Goal: Information Seeking & Learning: Compare options

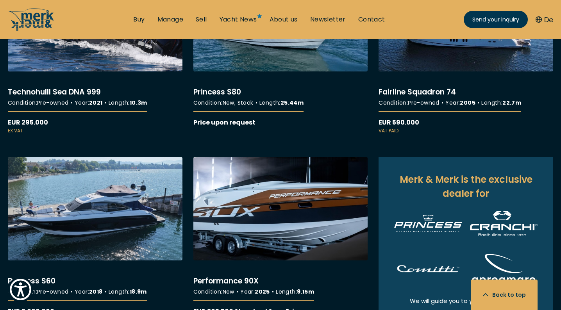
scroll to position [931, 0]
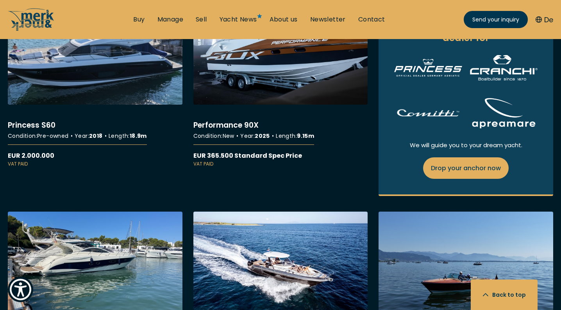
click at [78, 64] on link "More details about Princess S60" at bounding box center [95, 84] width 175 height 166
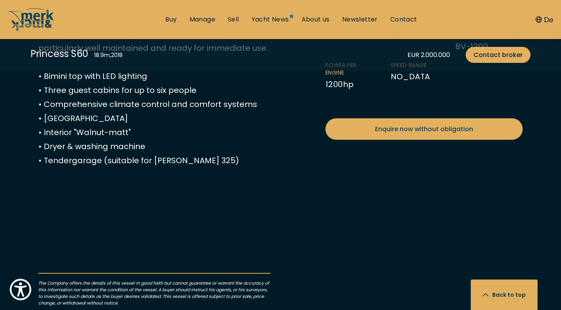
scroll to position [389, 0]
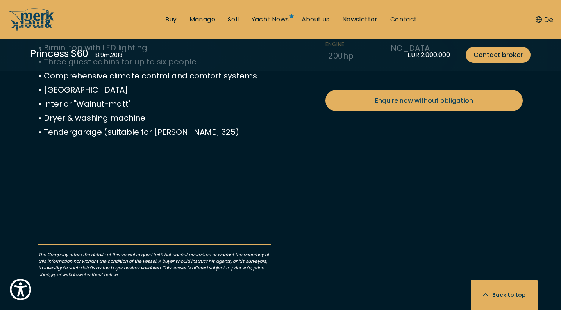
drag, startPoint x: 38, startPoint y: 124, endPoint x: 75, endPoint y: 207, distance: 90.9
click at [75, 139] on p "The Princess S60 combines sporty elegance with high-quality comfort and versati…" at bounding box center [154, 26] width 232 height 225
copy p "The Princess S60 combines sporty elegance with high-quality comfort and versati…"
click at [107, 127] on p "The Princess S60 combines sporty elegance with high-quality comfort and versati…" at bounding box center [154, 26] width 232 height 225
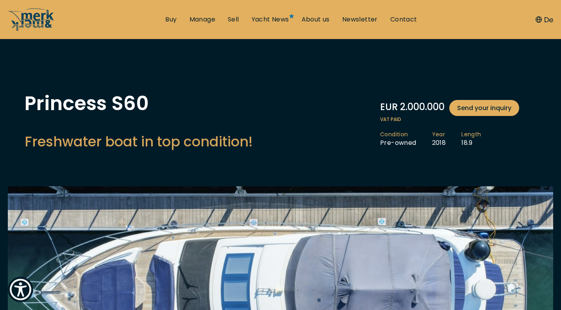
scroll to position [0, 0]
click at [39, 21] on icon "/" at bounding box center [31, 16] width 47 height 12
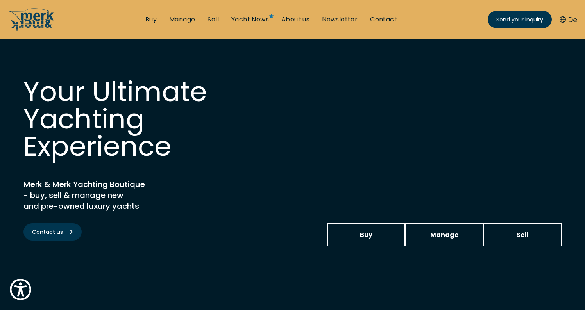
scroll to position [-1, 0]
click at [148, 25] on ul "Buy Manage Sell Yacht News About us Newsletter Contact Send your inquiry" at bounding box center [271, 19] width 264 height 23
click at [151, 18] on link "Buy" at bounding box center [150, 19] width 11 height 9
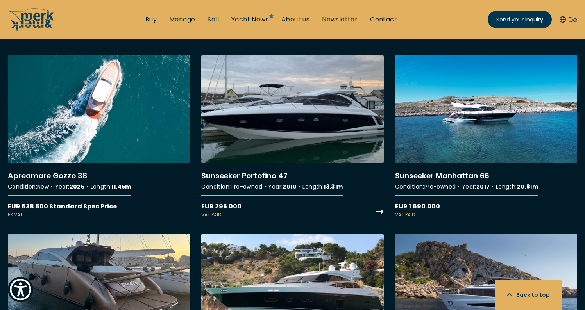
scroll to position [1263, 0]
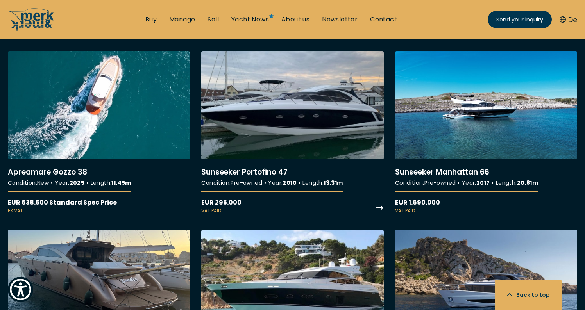
click at [305, 123] on link "More details about Sunseeker Portofino 47" at bounding box center [292, 132] width 182 height 163
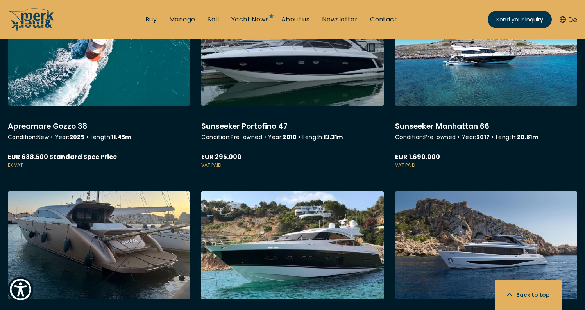
scroll to position [1516, 0]
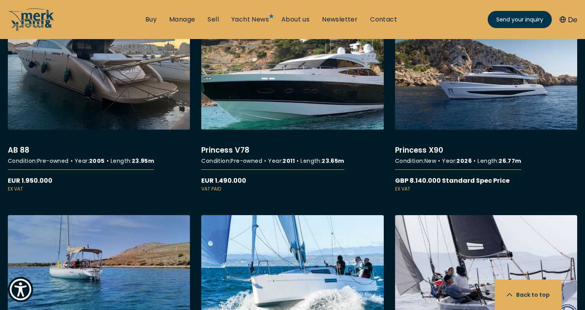
click at [303, 111] on link "More details about Princess V78" at bounding box center [292, 106] width 182 height 171
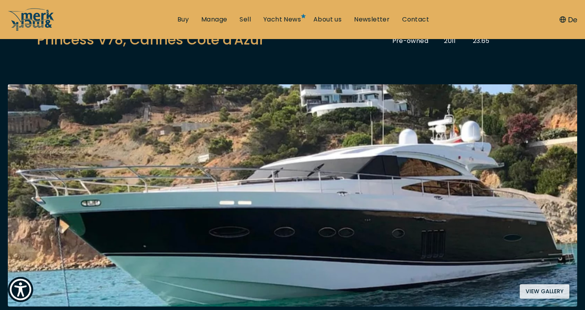
scroll to position [139, 0]
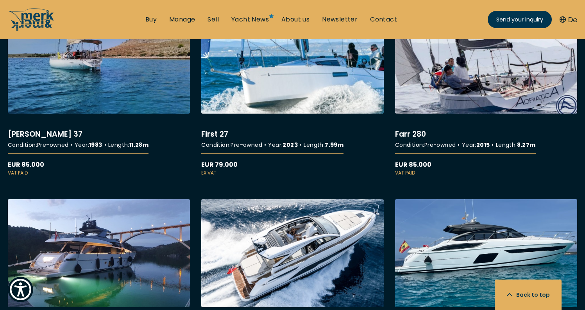
scroll to position [1860, 0]
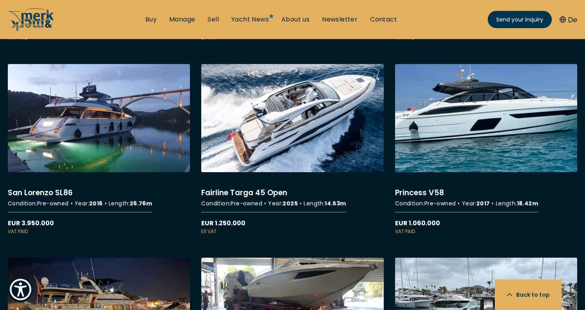
click at [508, 139] on link "More details about Princess V58" at bounding box center [486, 149] width 182 height 171
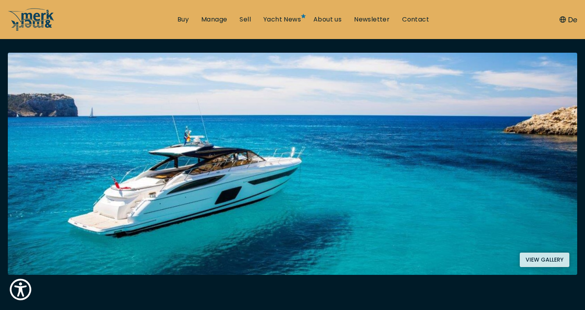
scroll to position [175, 0]
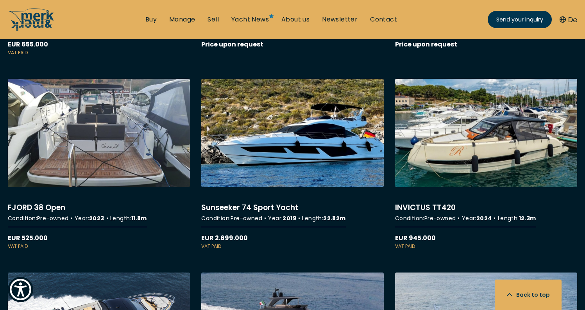
scroll to position [2429, 0]
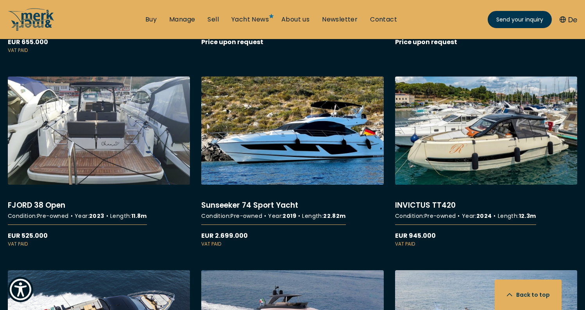
click at [311, 146] on link "More details about Sunseeker 74 Sport Yacht" at bounding box center [292, 162] width 182 height 171
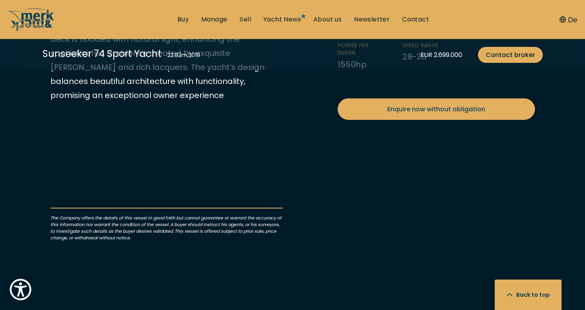
scroll to position [369, 0]
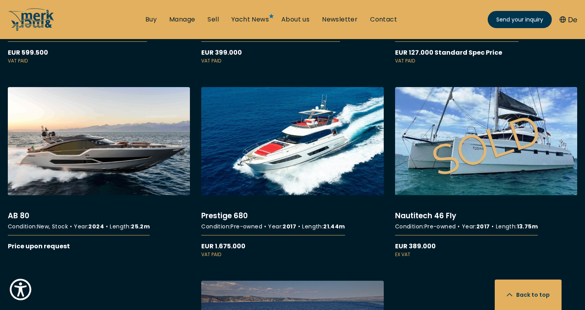
scroll to position [3968, 0]
